Goal: Information Seeking & Learning: Find specific fact

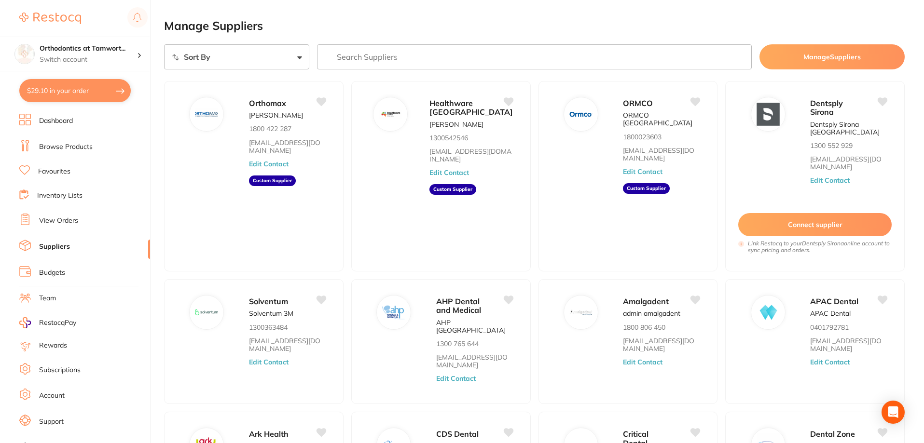
click at [75, 146] on link "Browse Products" at bounding box center [66, 147] width 54 height 10
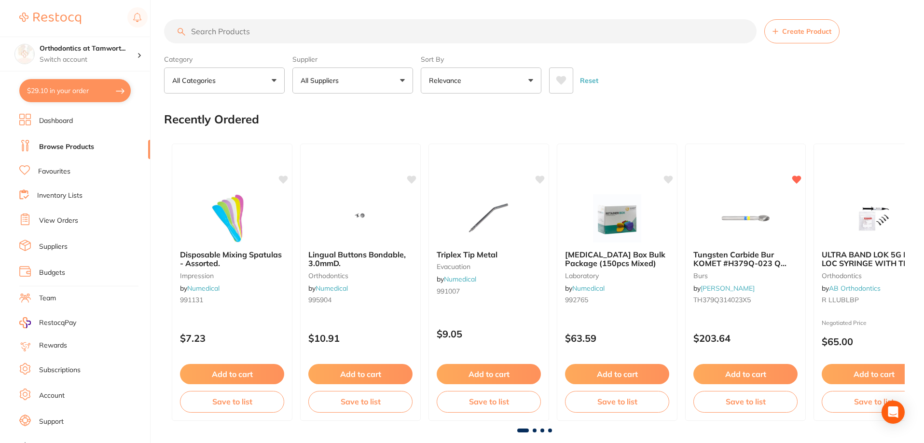
click at [260, 35] on input "search" at bounding box center [460, 31] width 592 height 24
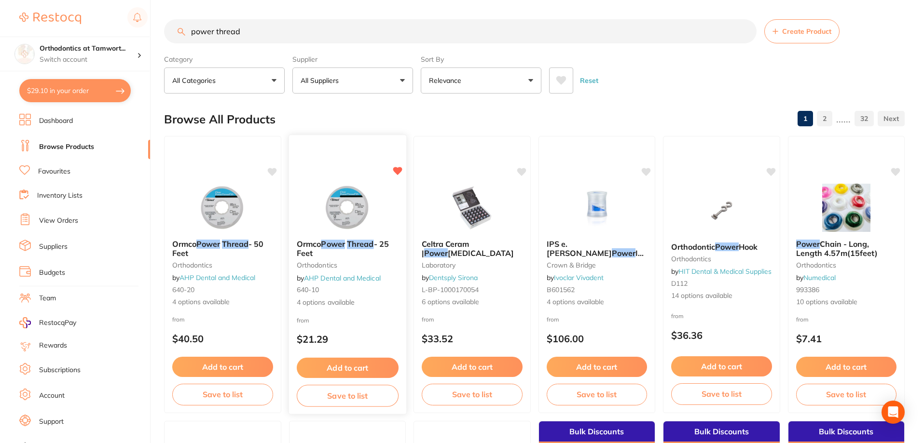
type input "power thread"
click at [364, 258] on div "Ormco Power Thread - 25 Feet orthodontics by AHP Dental and Medical 640-10 4 op…" at bounding box center [346, 273] width 117 height 83
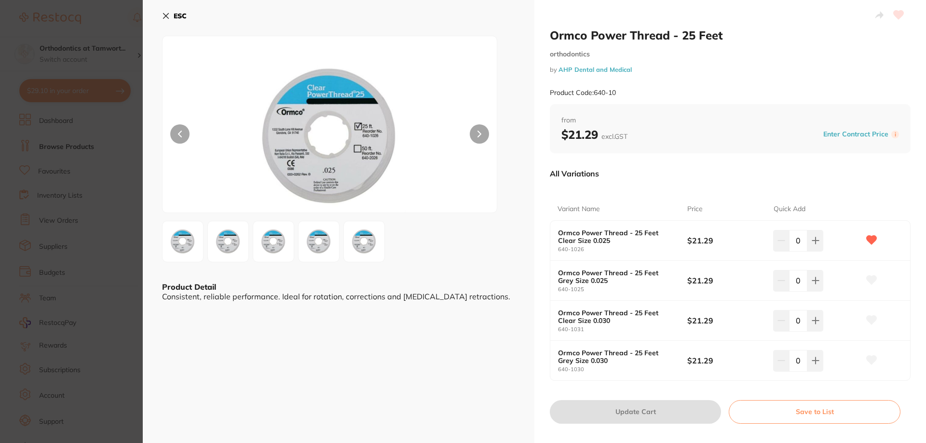
click at [168, 17] on icon at bounding box center [166, 16] width 8 height 8
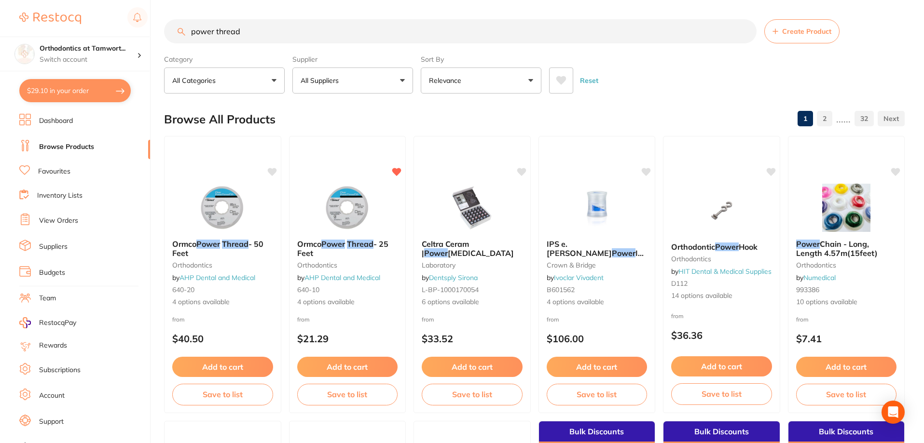
drag, startPoint x: 287, startPoint y: 37, endPoint x: 165, endPoint y: 32, distance: 121.2
click at [165, 32] on input "power thread" at bounding box center [460, 31] width 592 height 24
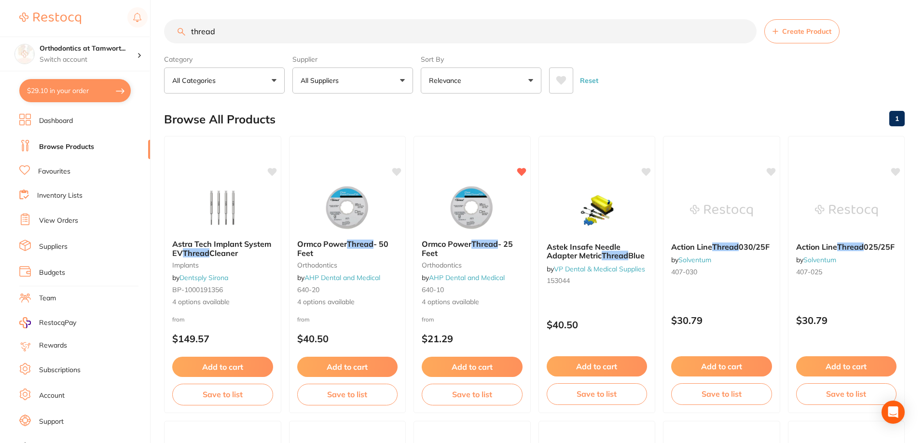
type input "thread"
click at [397, 89] on button "All Suppliers" at bounding box center [352, 81] width 121 height 26
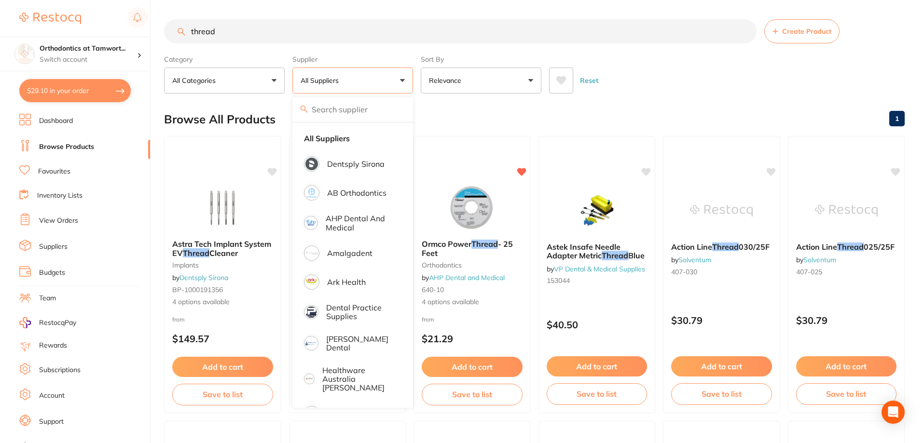
click at [232, 27] on input "thread" at bounding box center [460, 31] width 592 height 24
